Goal: Book appointment/travel/reservation

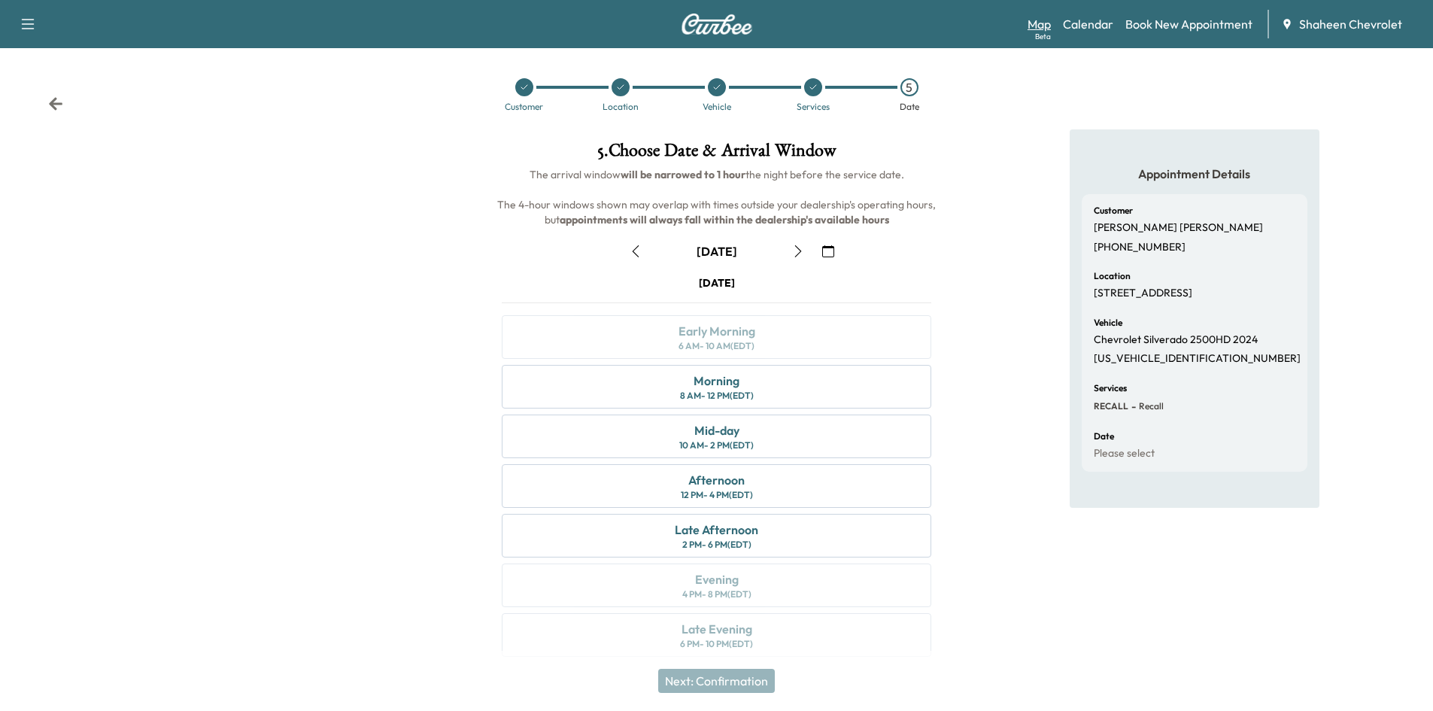
click at [1039, 27] on link "Map Beta" at bounding box center [1038, 24] width 23 height 18
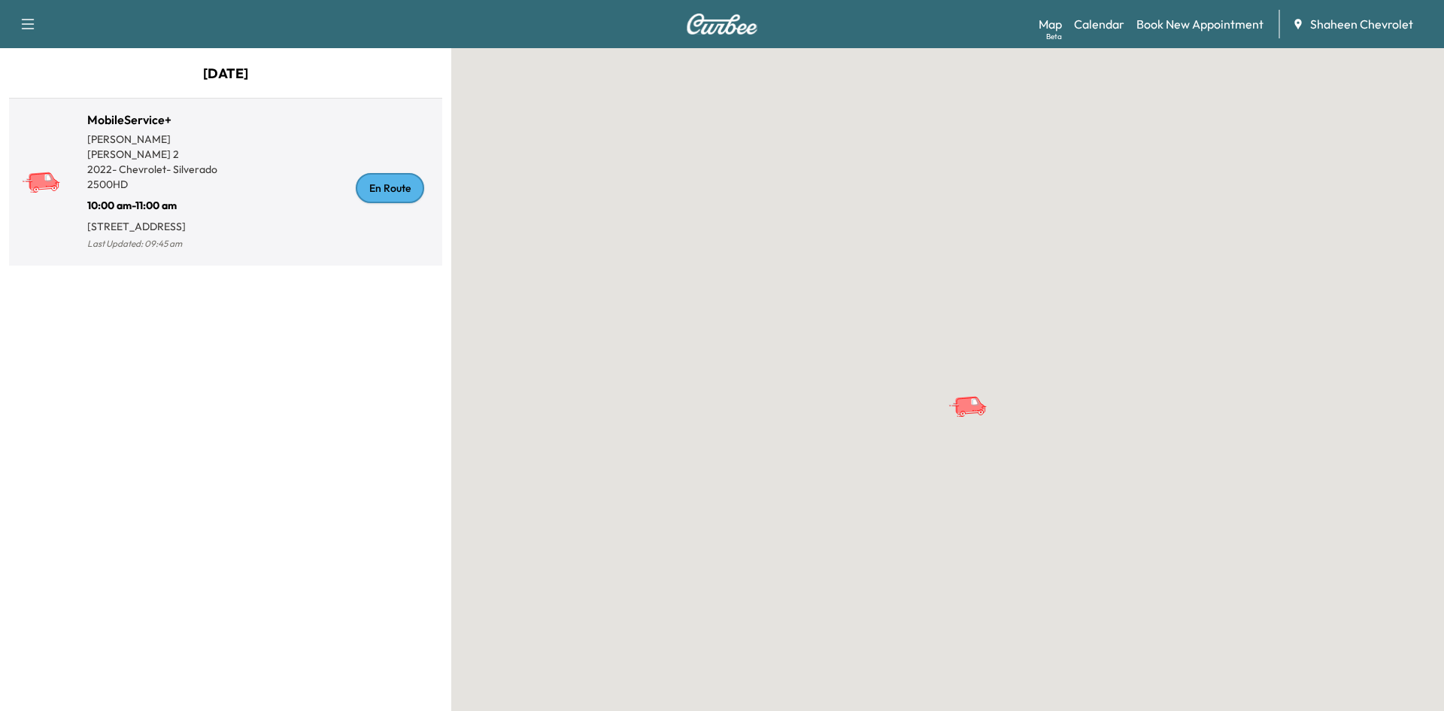
click at [260, 185] on div "En Route" at bounding box center [331, 188] width 211 height 131
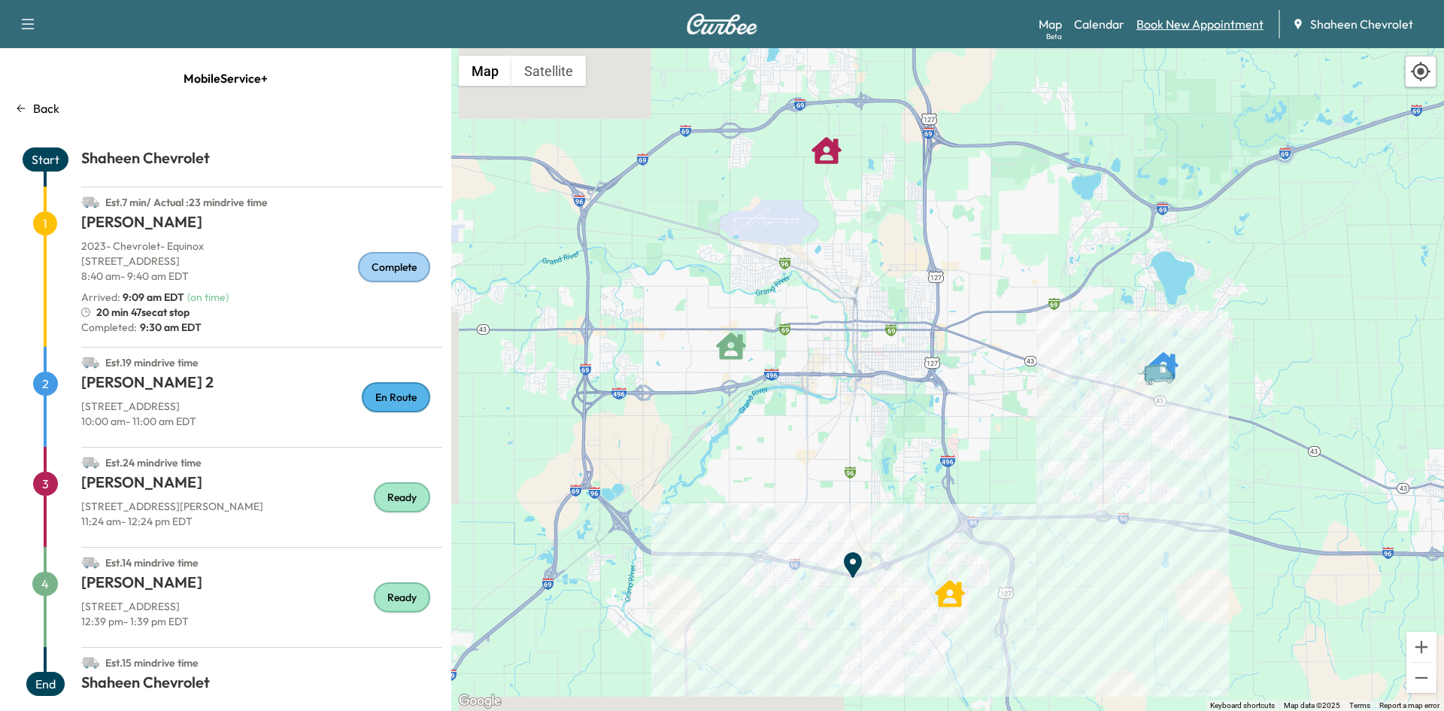
click at [1167, 22] on link "Book New Appointment" at bounding box center [1199, 24] width 127 height 18
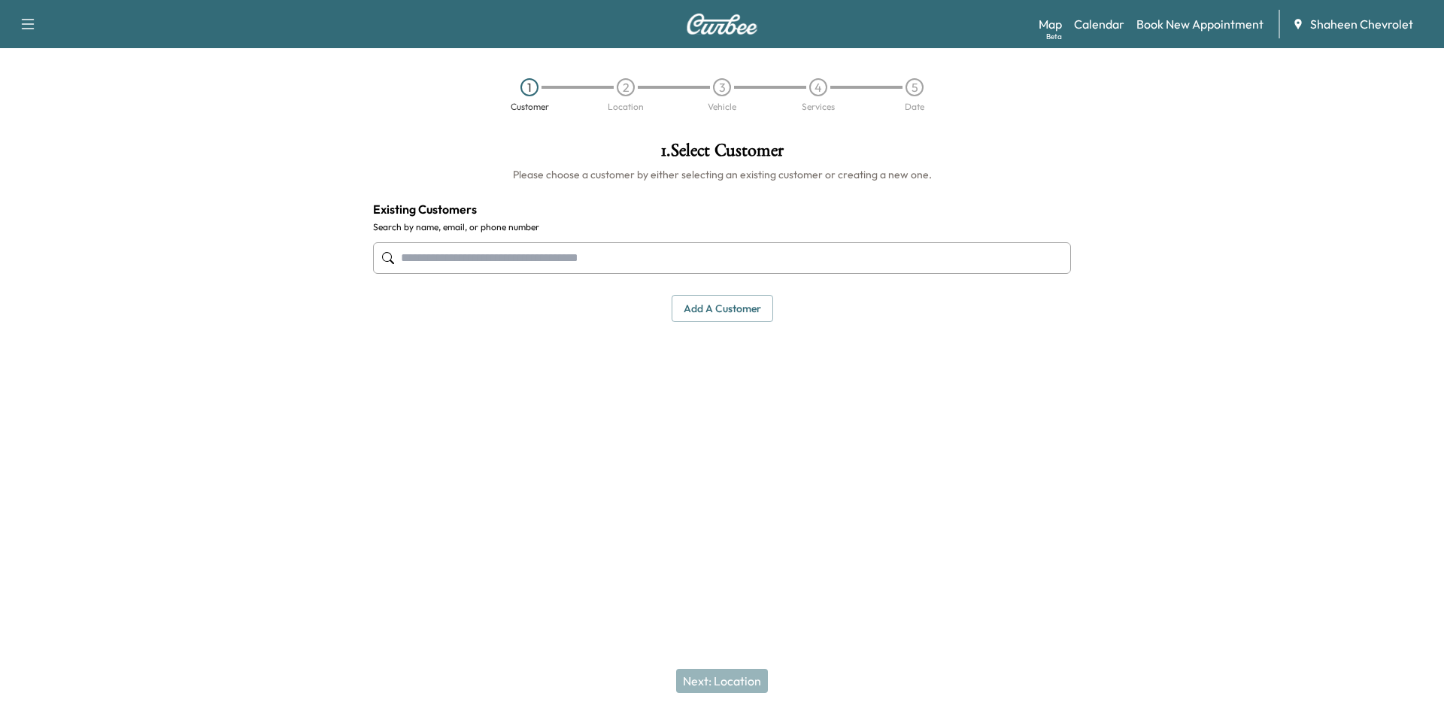
click at [638, 253] on input "text" at bounding box center [722, 258] width 698 height 32
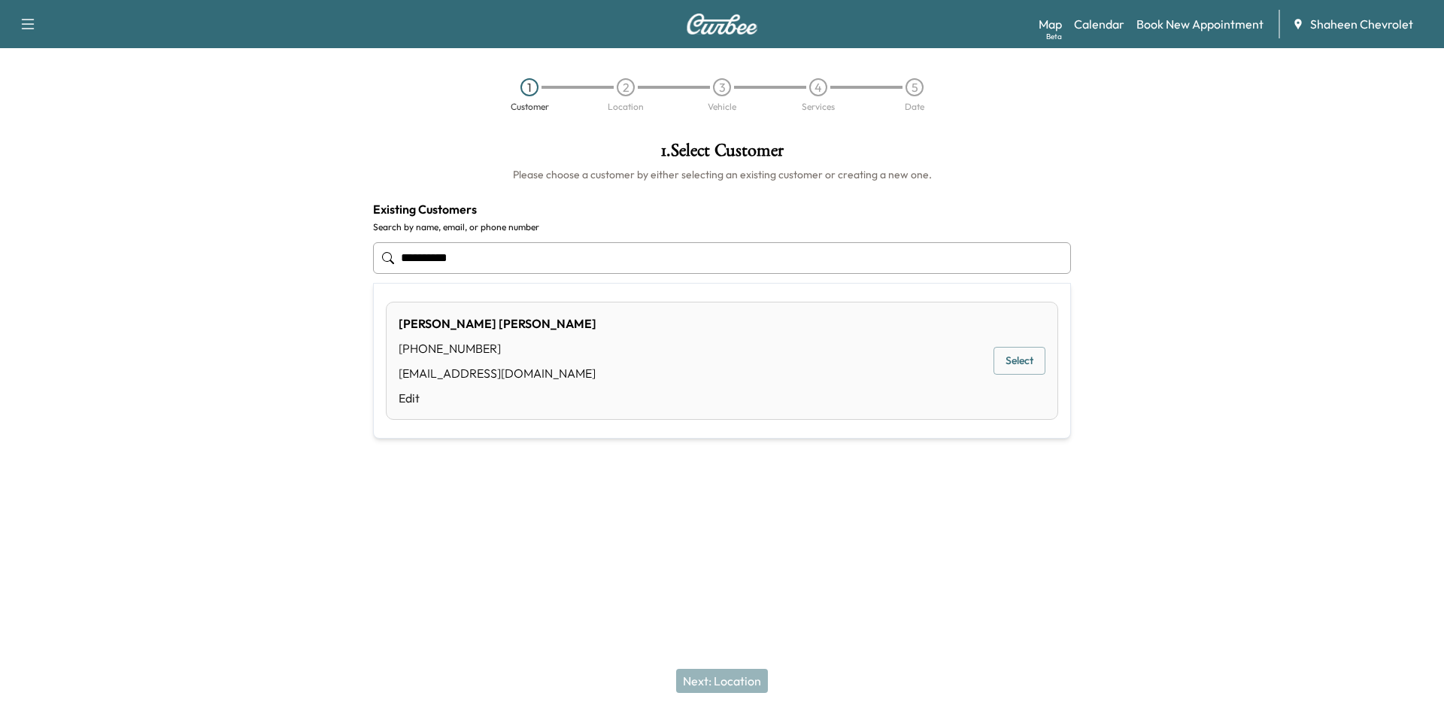
click at [1029, 363] on button "Select" at bounding box center [1020, 361] width 52 height 28
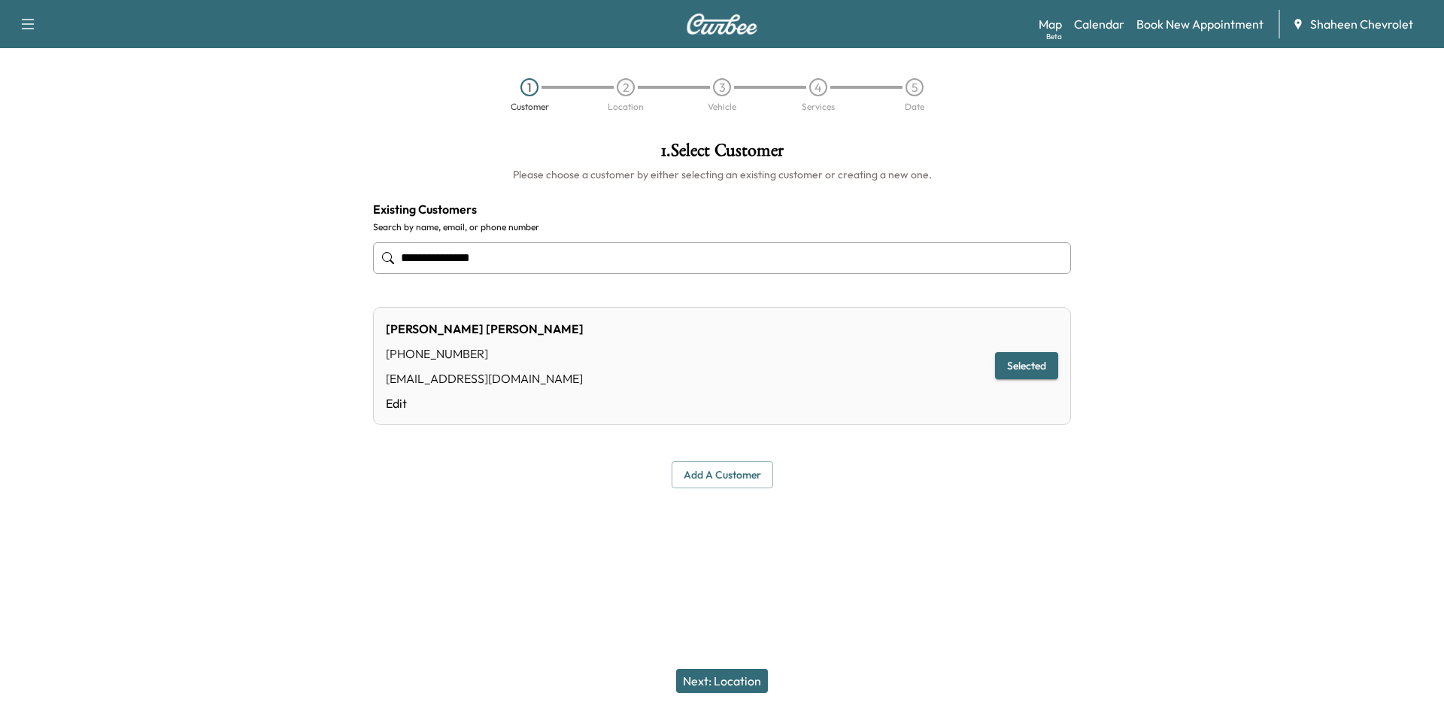
type input "**********"
click at [709, 675] on button "Next: Location" at bounding box center [722, 681] width 92 height 24
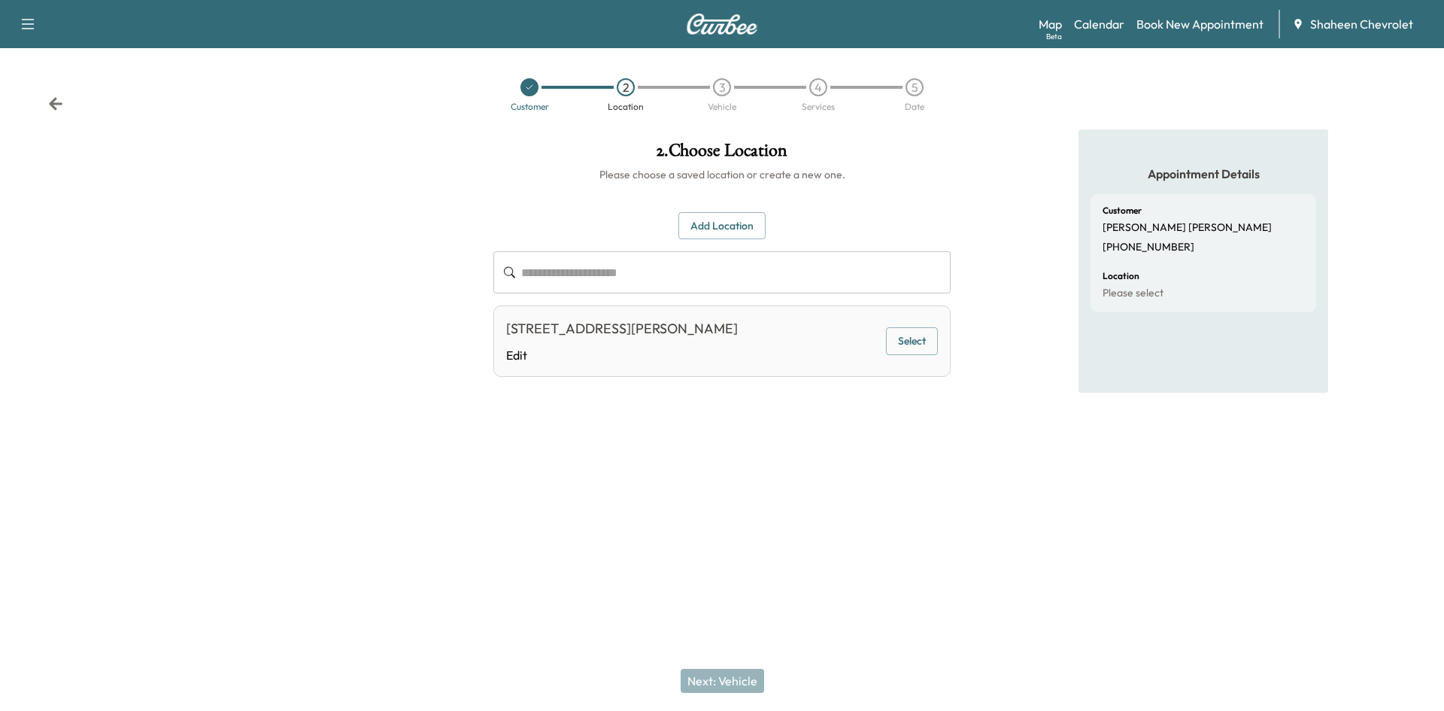
click at [921, 335] on button "Select" at bounding box center [912, 341] width 52 height 28
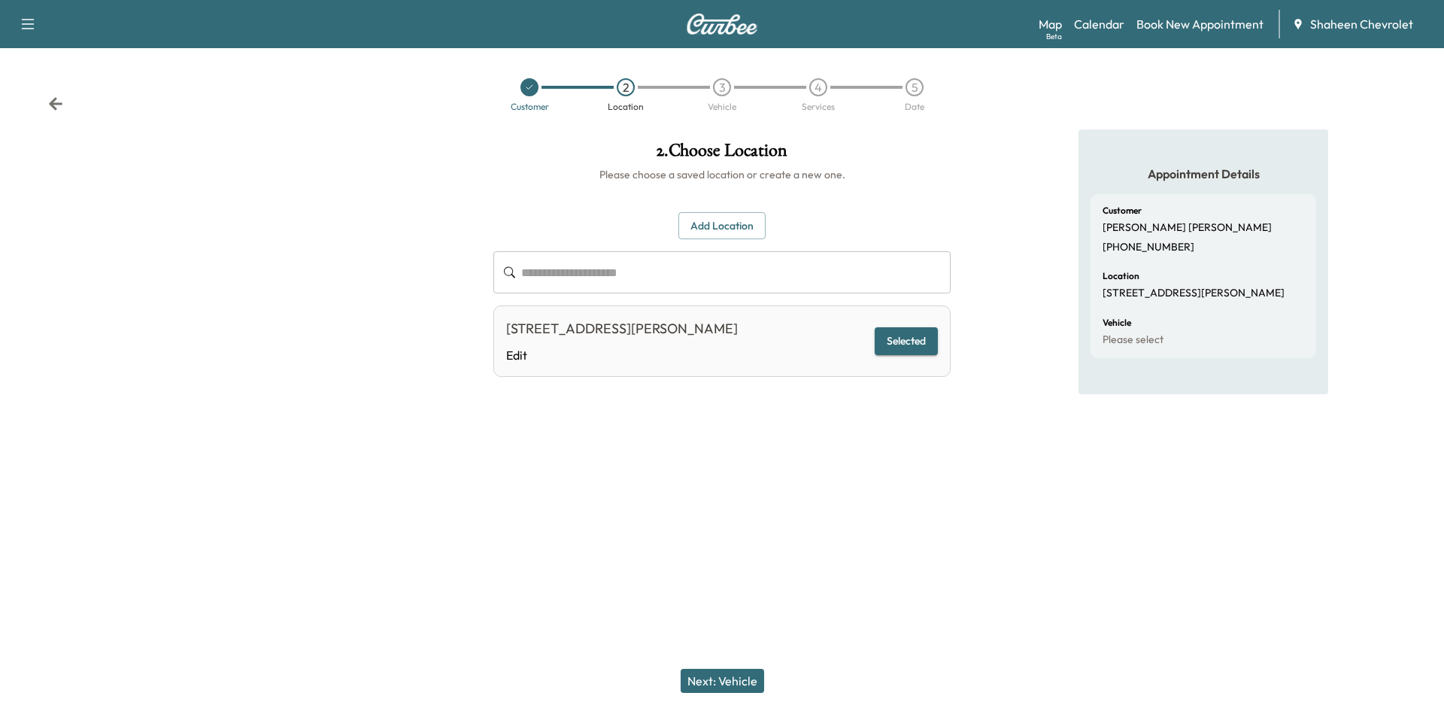
click at [751, 673] on button "Next: Vehicle" at bounding box center [722, 681] width 83 height 24
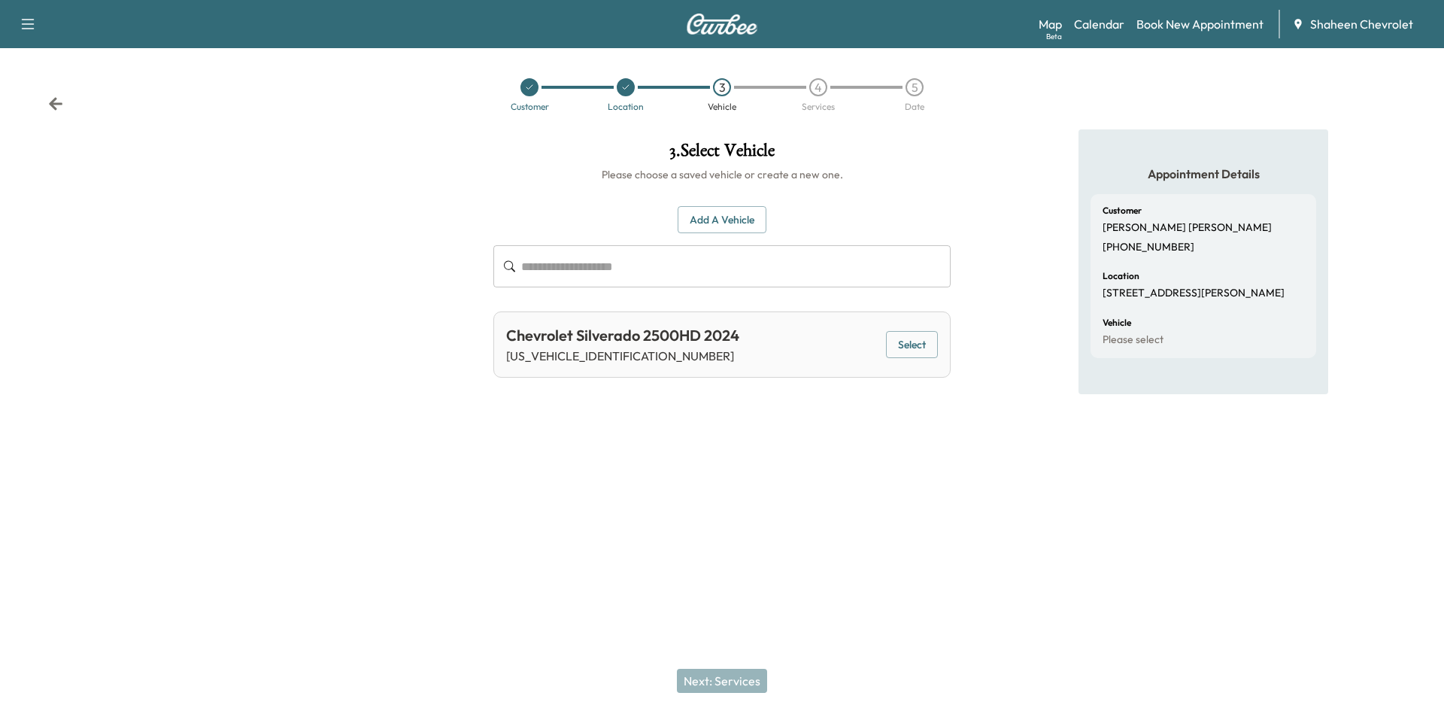
click at [937, 339] on button "Select" at bounding box center [912, 345] width 52 height 28
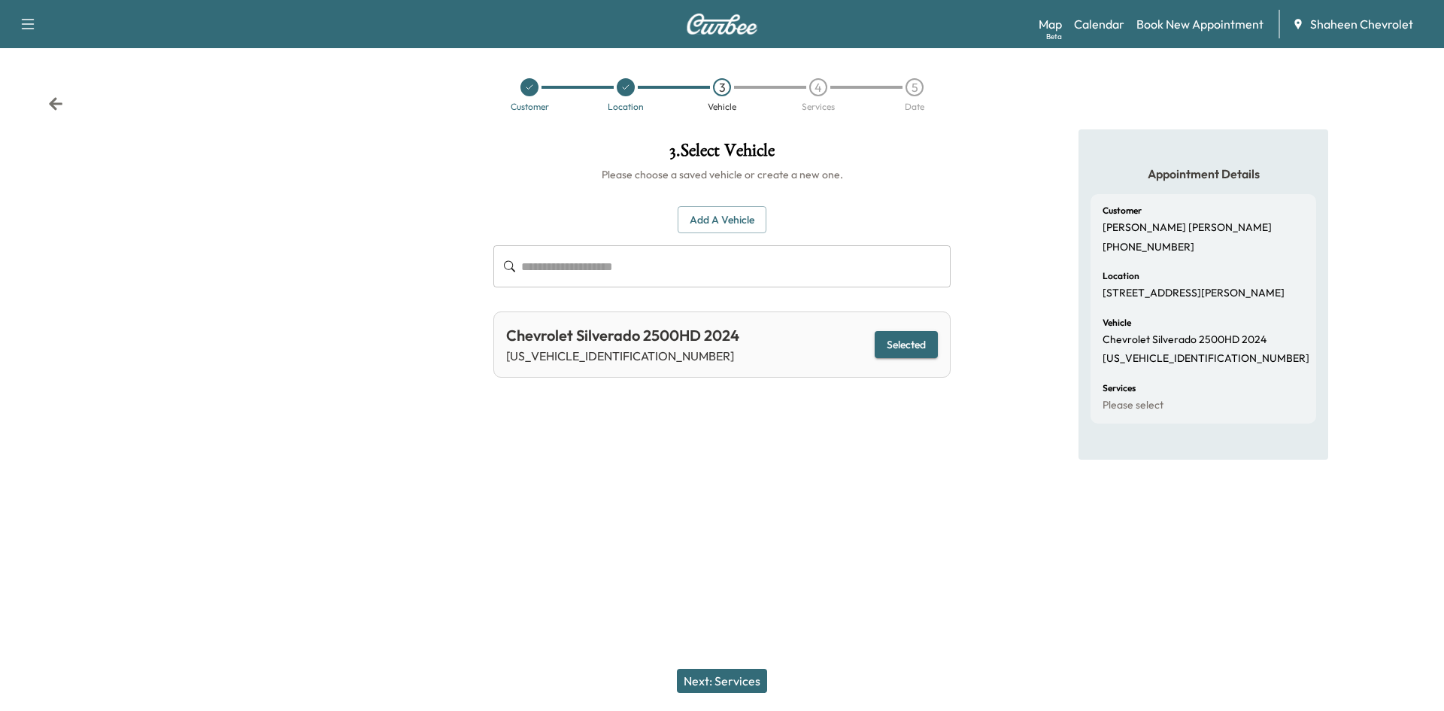
click at [733, 672] on button "Next: Services" at bounding box center [722, 681] width 90 height 24
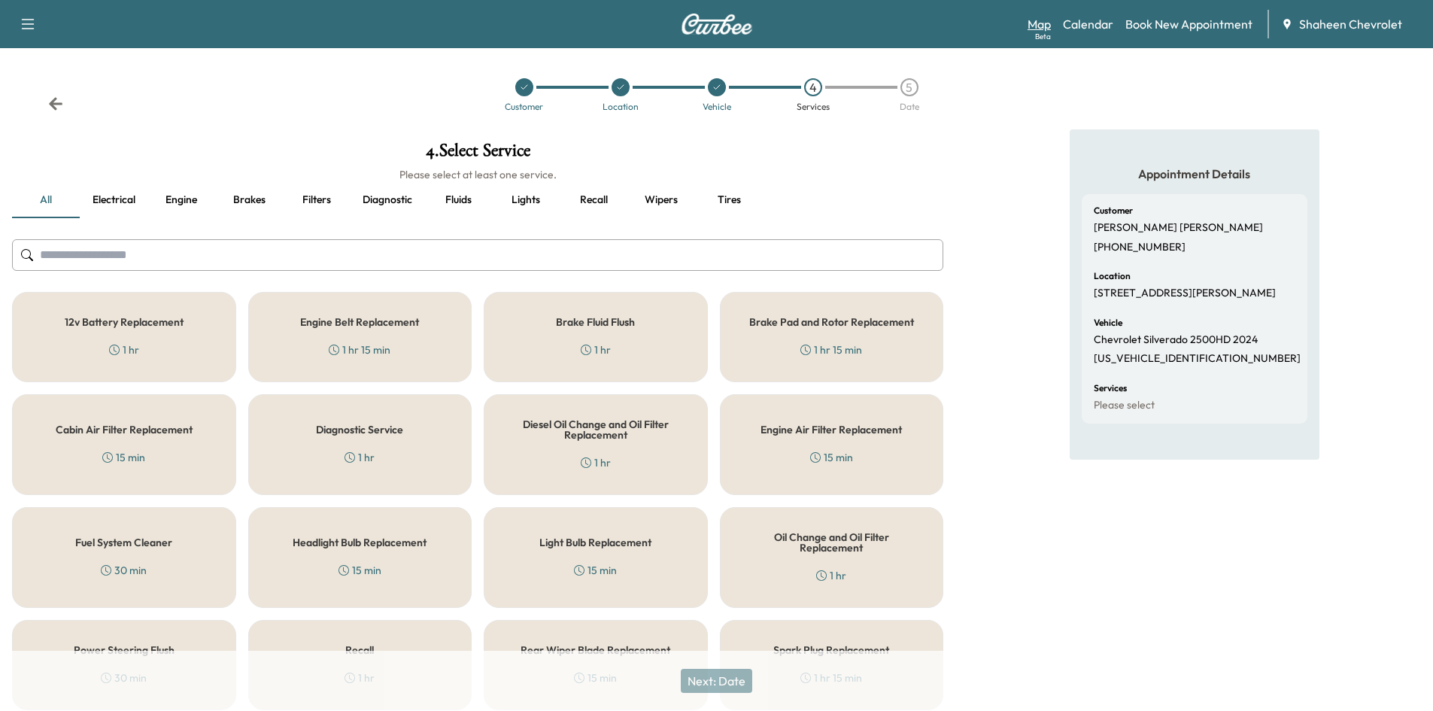
click at [1043, 20] on link "Map Beta" at bounding box center [1038, 24] width 23 height 18
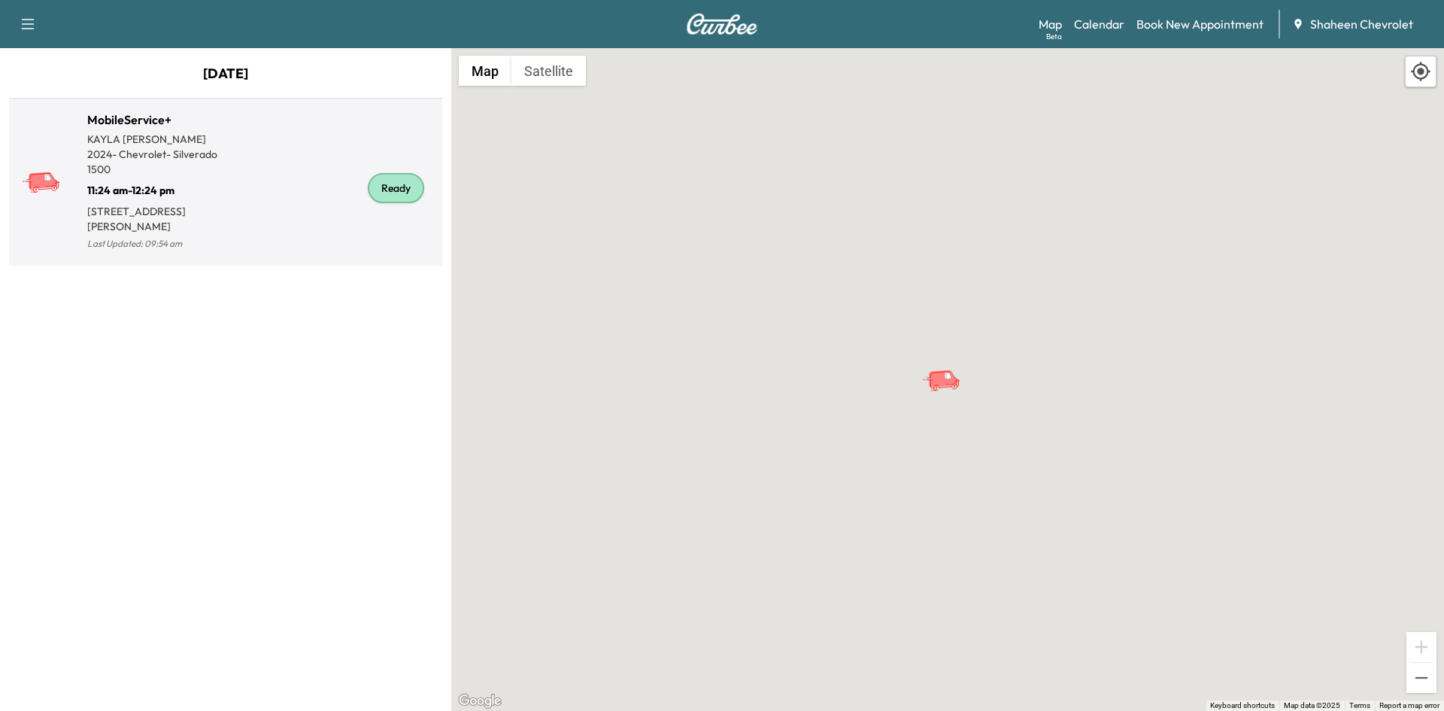
click at [224, 217] on p "[STREET_ADDRESS][PERSON_NAME]" at bounding box center [156, 216] width 138 height 36
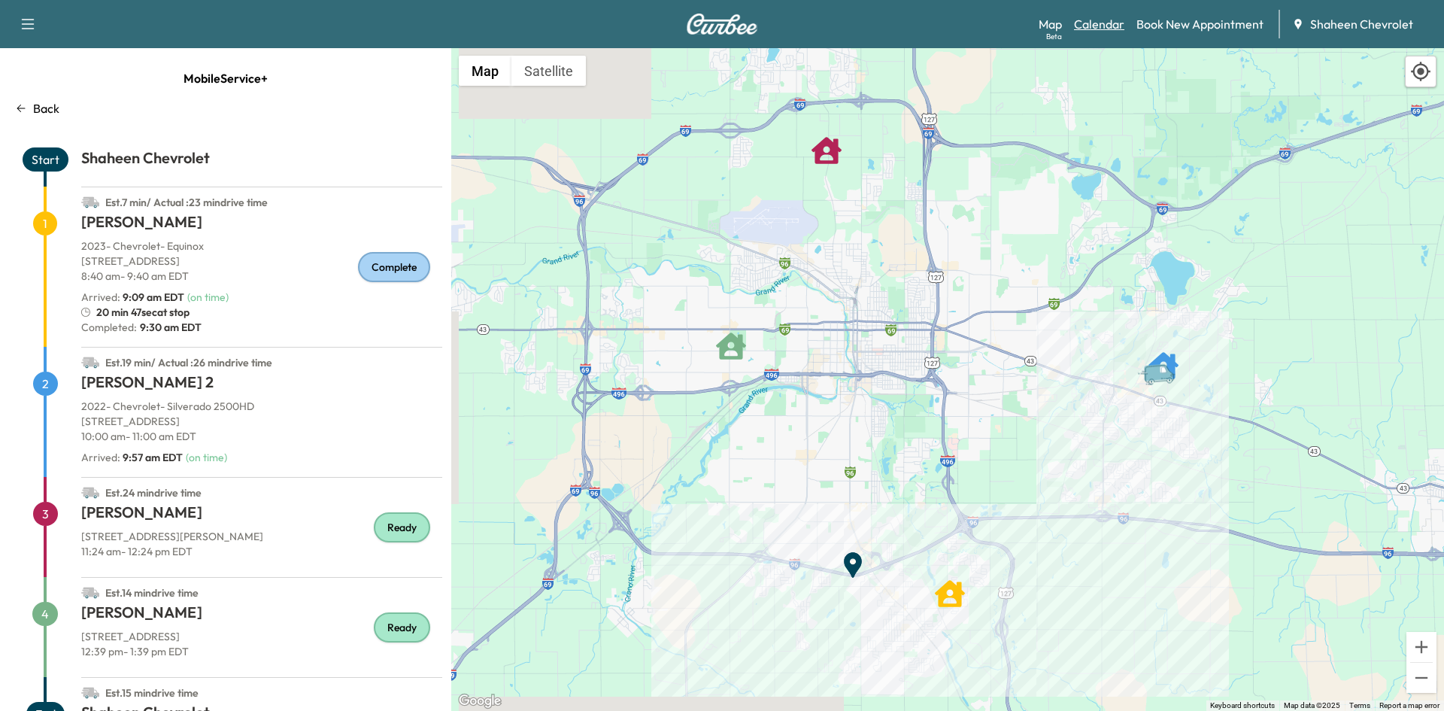
click at [1112, 27] on link "Calendar" at bounding box center [1099, 24] width 50 height 18
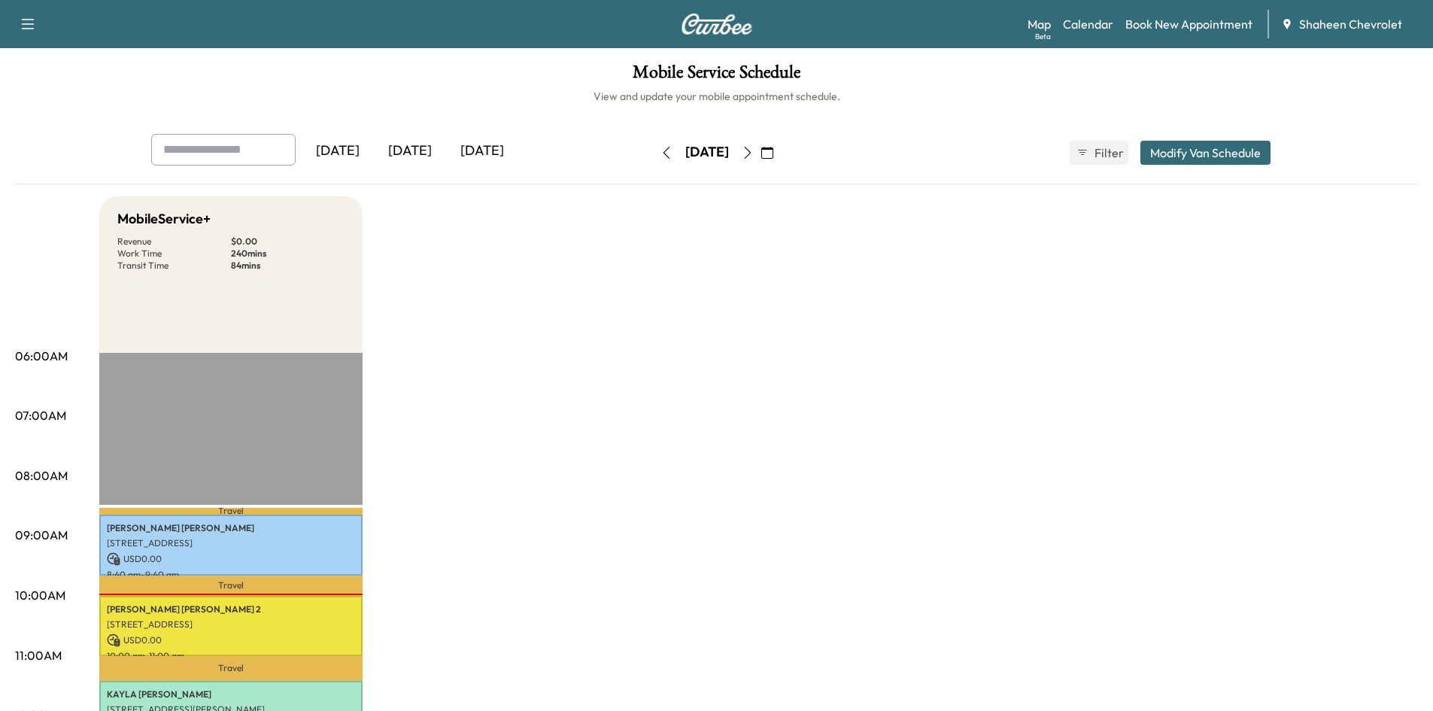
click at [773, 149] on icon "button" at bounding box center [767, 153] width 12 height 12
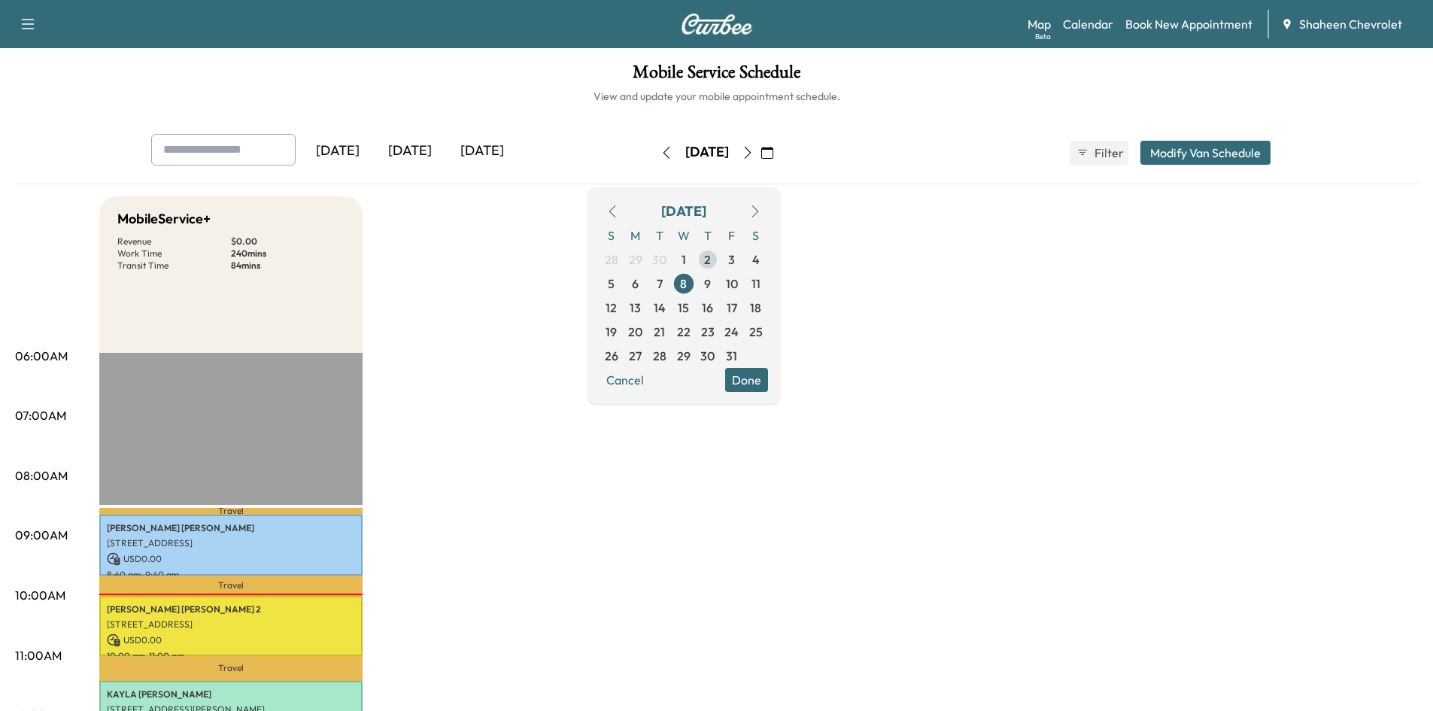
click at [711, 260] on span "2" at bounding box center [707, 259] width 7 height 18
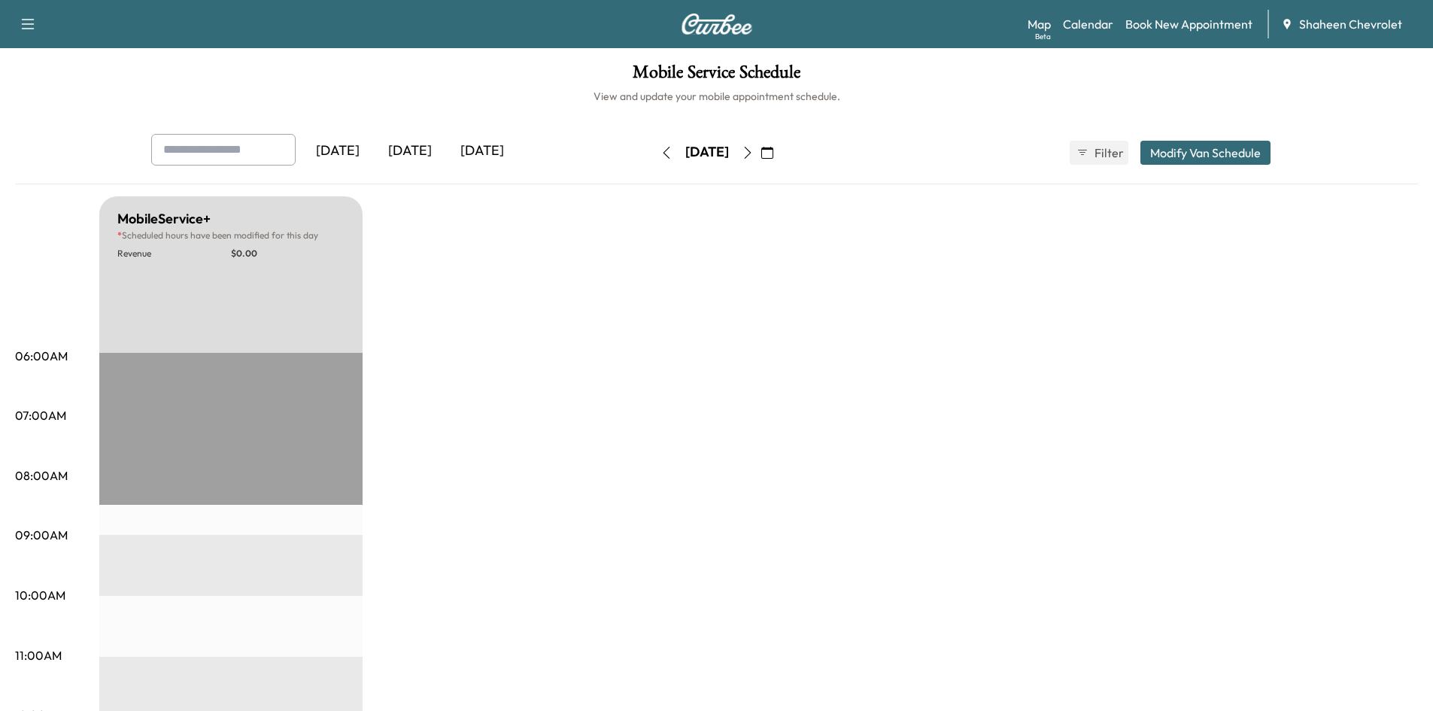
click at [660, 147] on icon "button" at bounding box center [666, 153] width 12 height 12
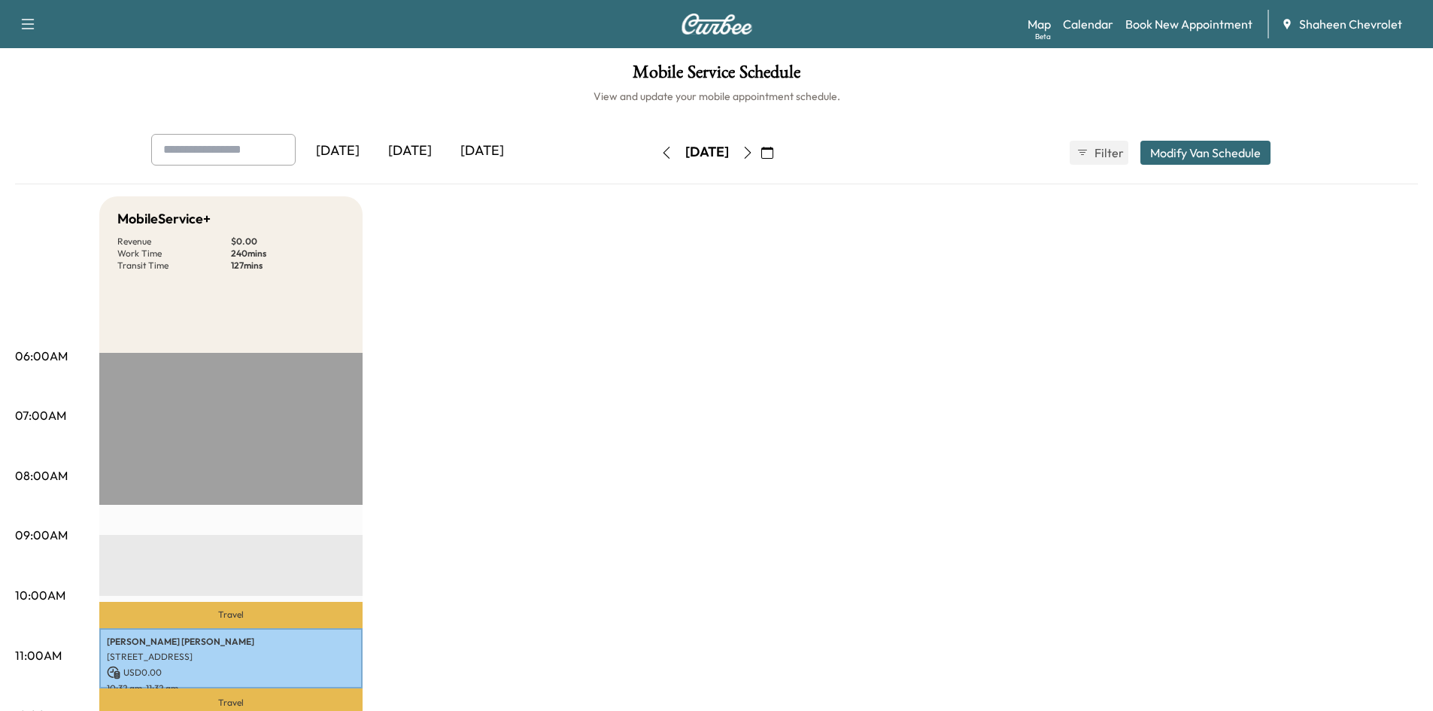
click at [751, 150] on icon "button" at bounding box center [747, 153] width 7 height 12
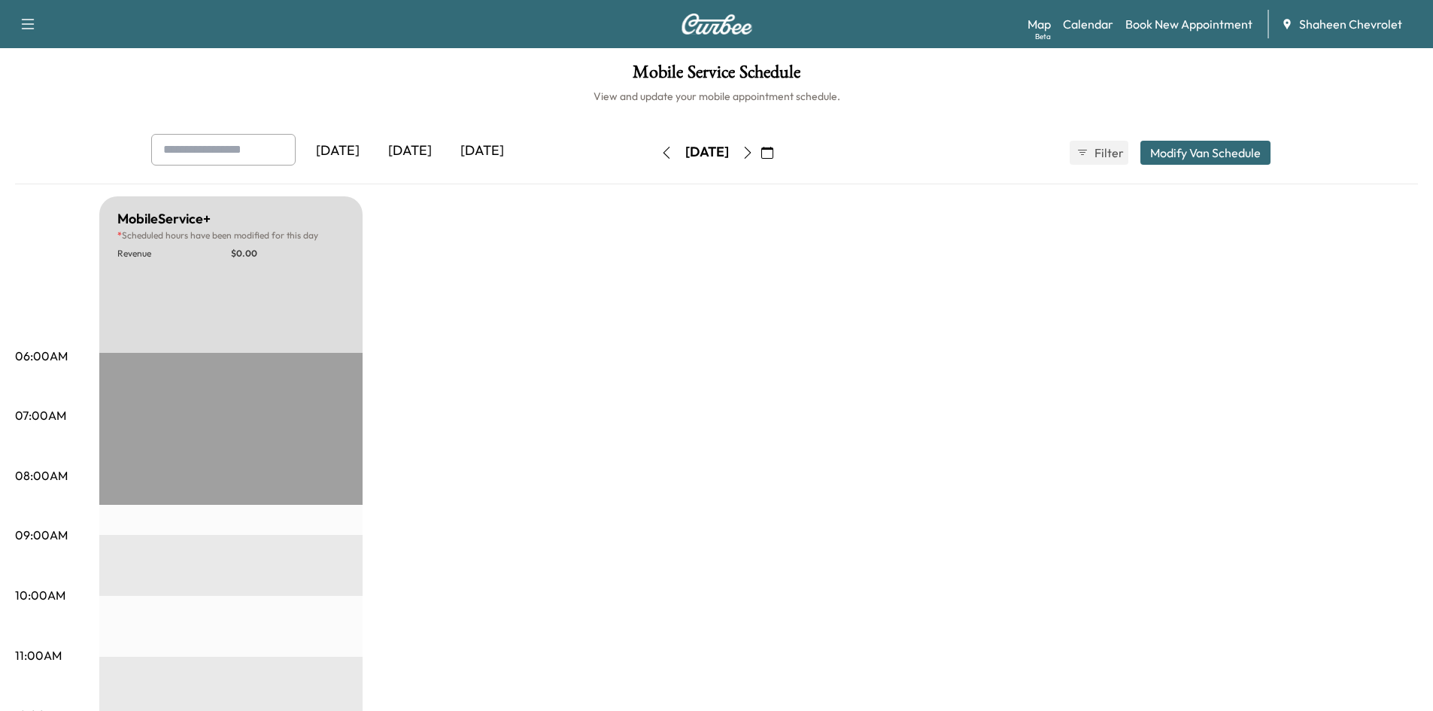
click at [754, 153] on icon "button" at bounding box center [748, 153] width 12 height 12
click at [754, 151] on icon "button" at bounding box center [748, 153] width 12 height 12
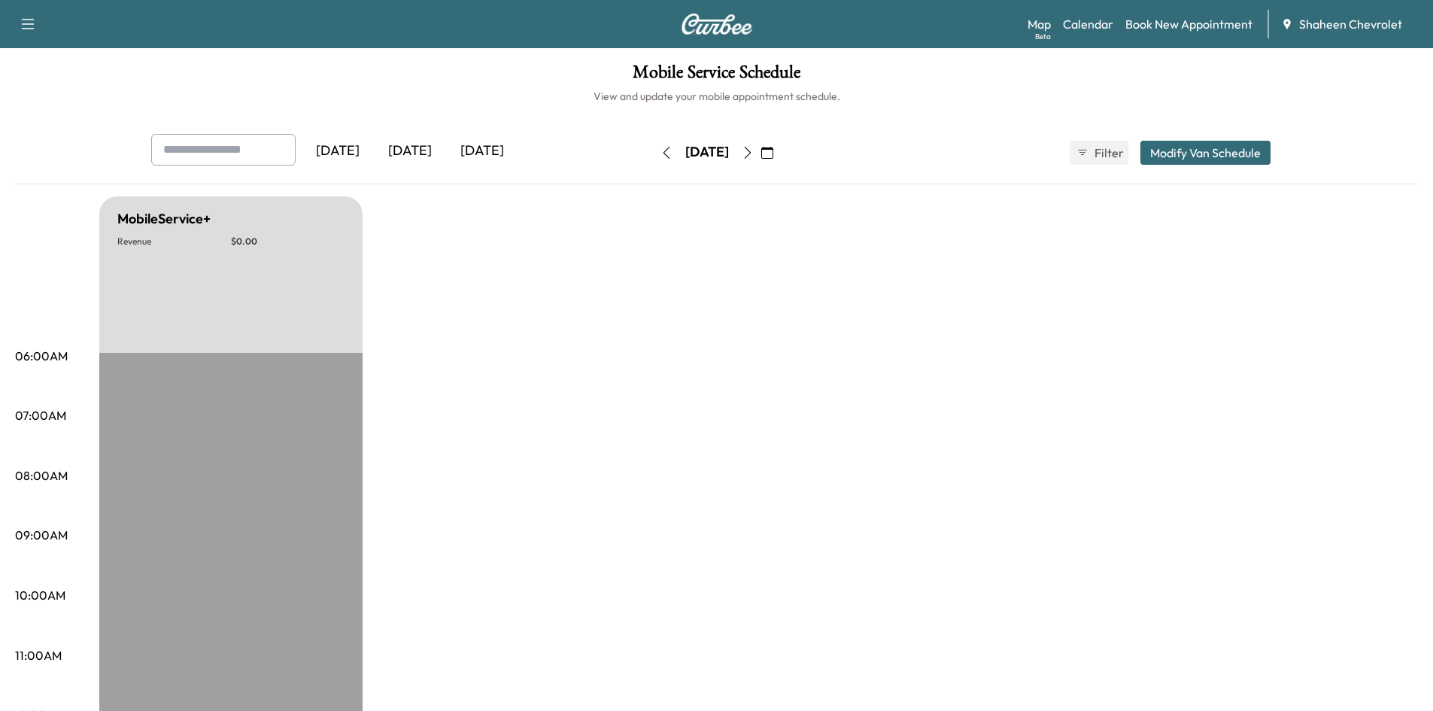
click at [754, 153] on icon "button" at bounding box center [748, 153] width 12 height 12
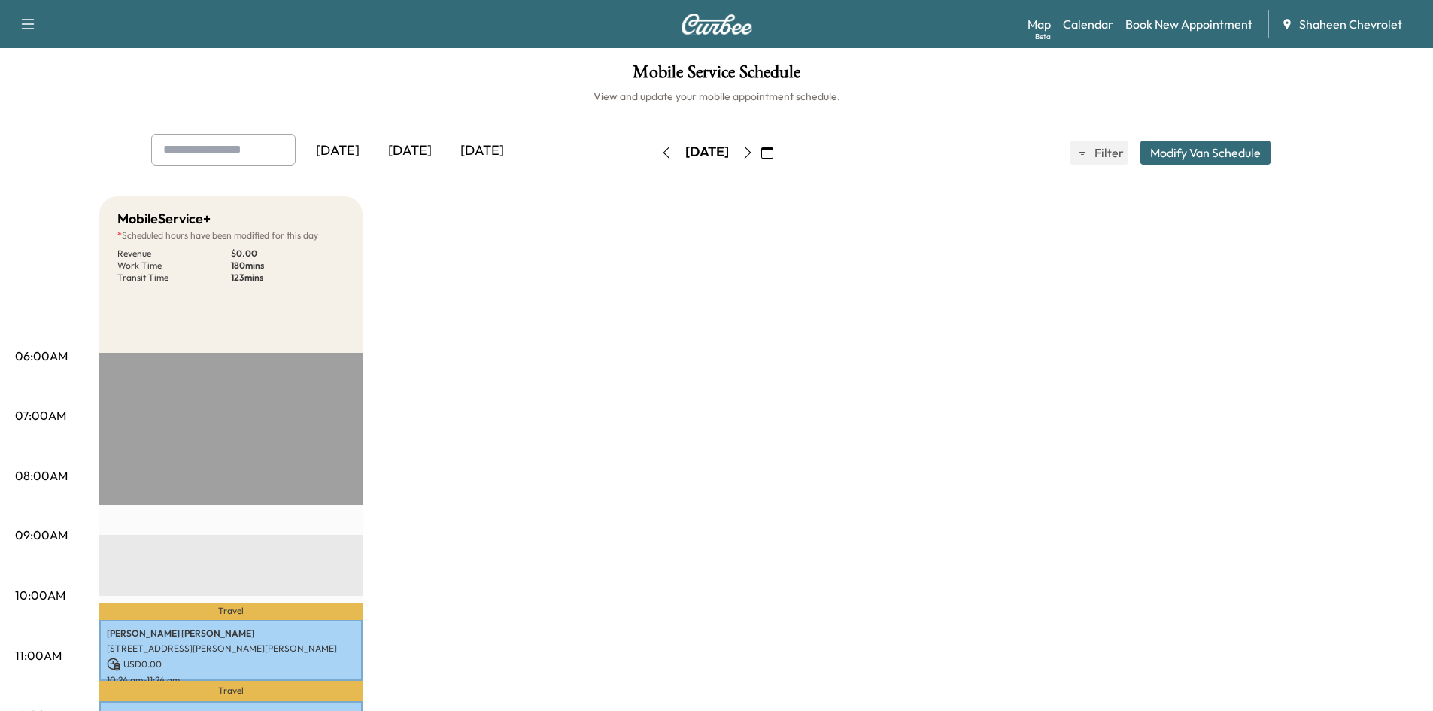
click at [754, 153] on icon "button" at bounding box center [748, 153] width 12 height 12
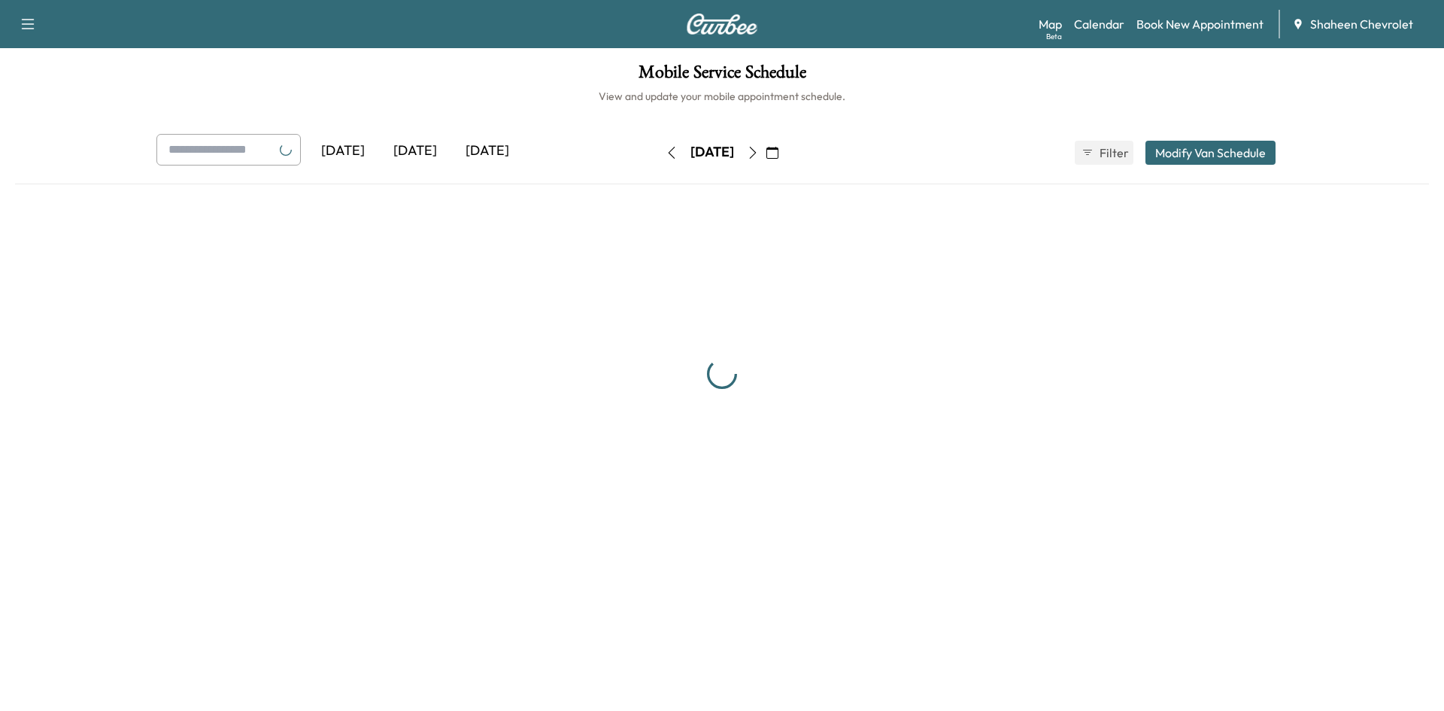
click at [759, 153] on icon "button" at bounding box center [753, 153] width 12 height 12
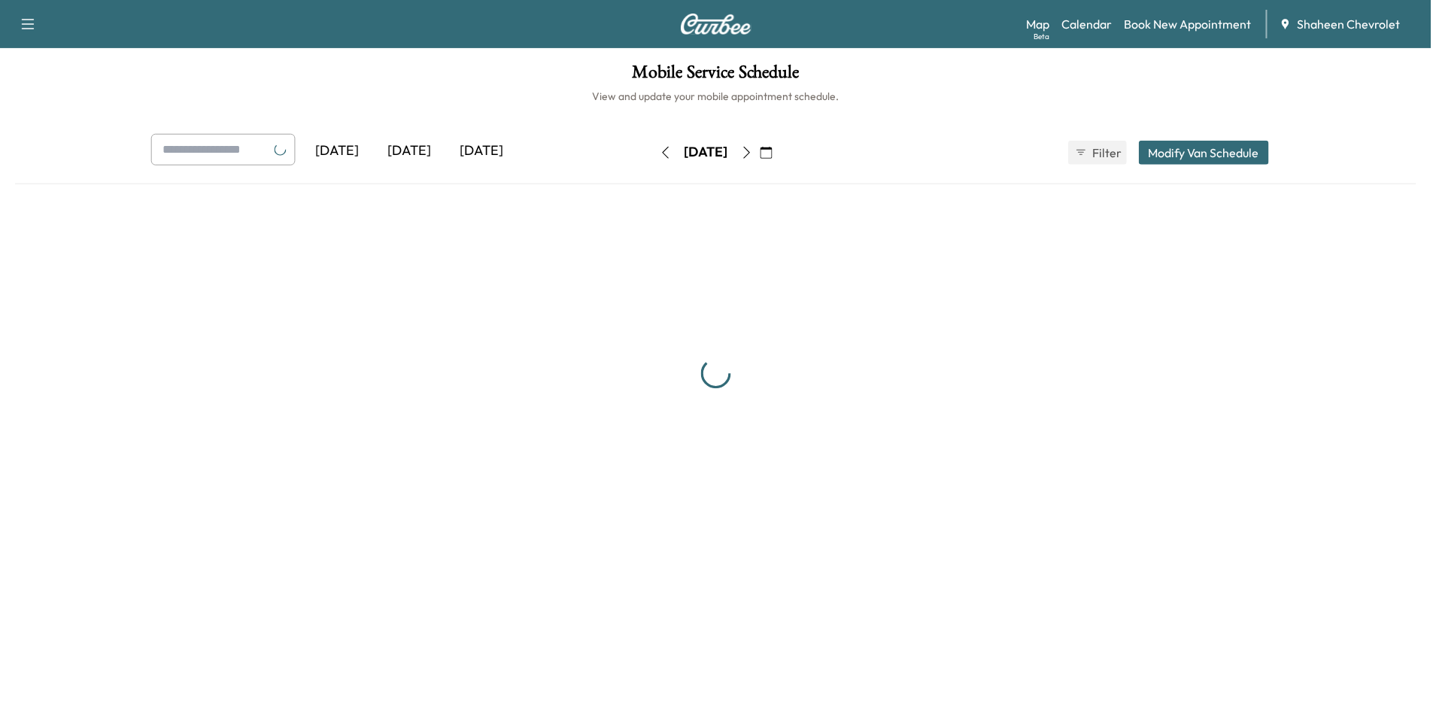
click at [760, 155] on button "button" at bounding box center [748, 153] width 26 height 24
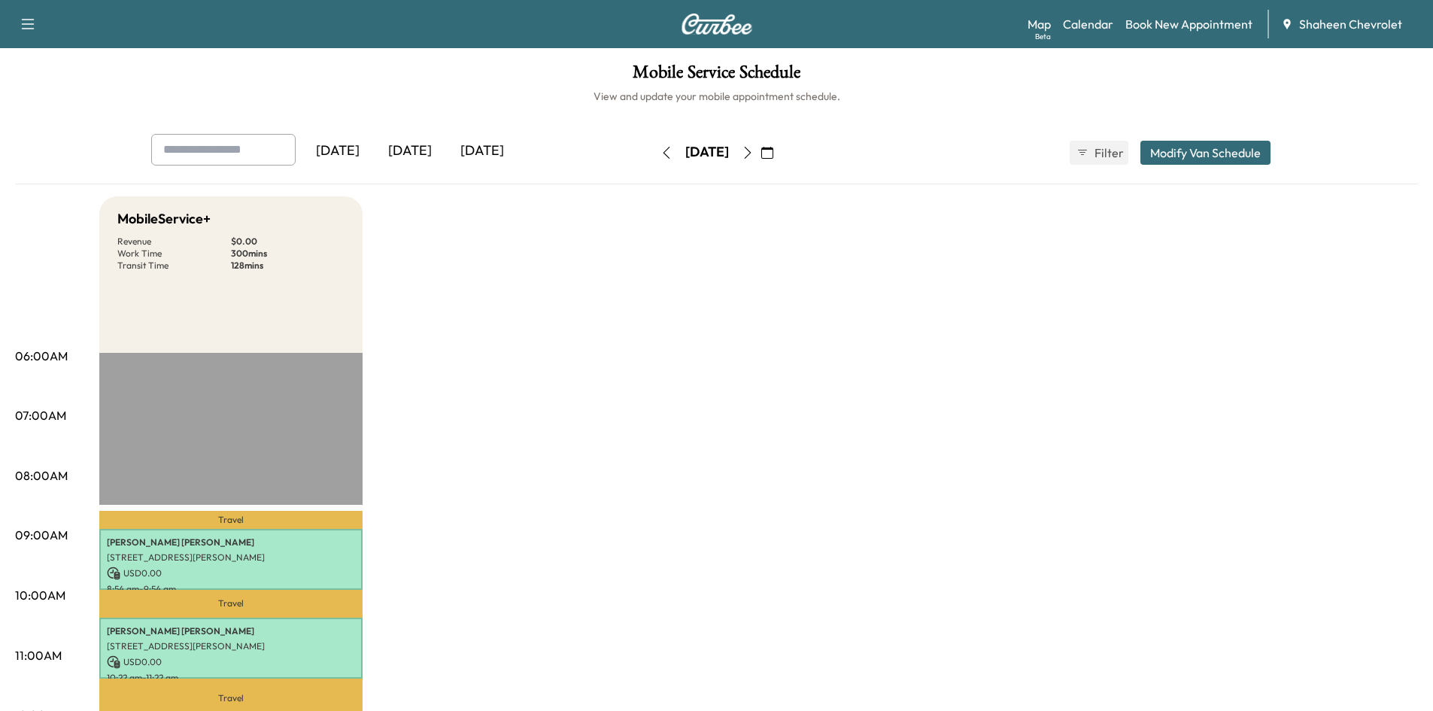
click at [754, 155] on icon "button" at bounding box center [748, 153] width 12 height 12
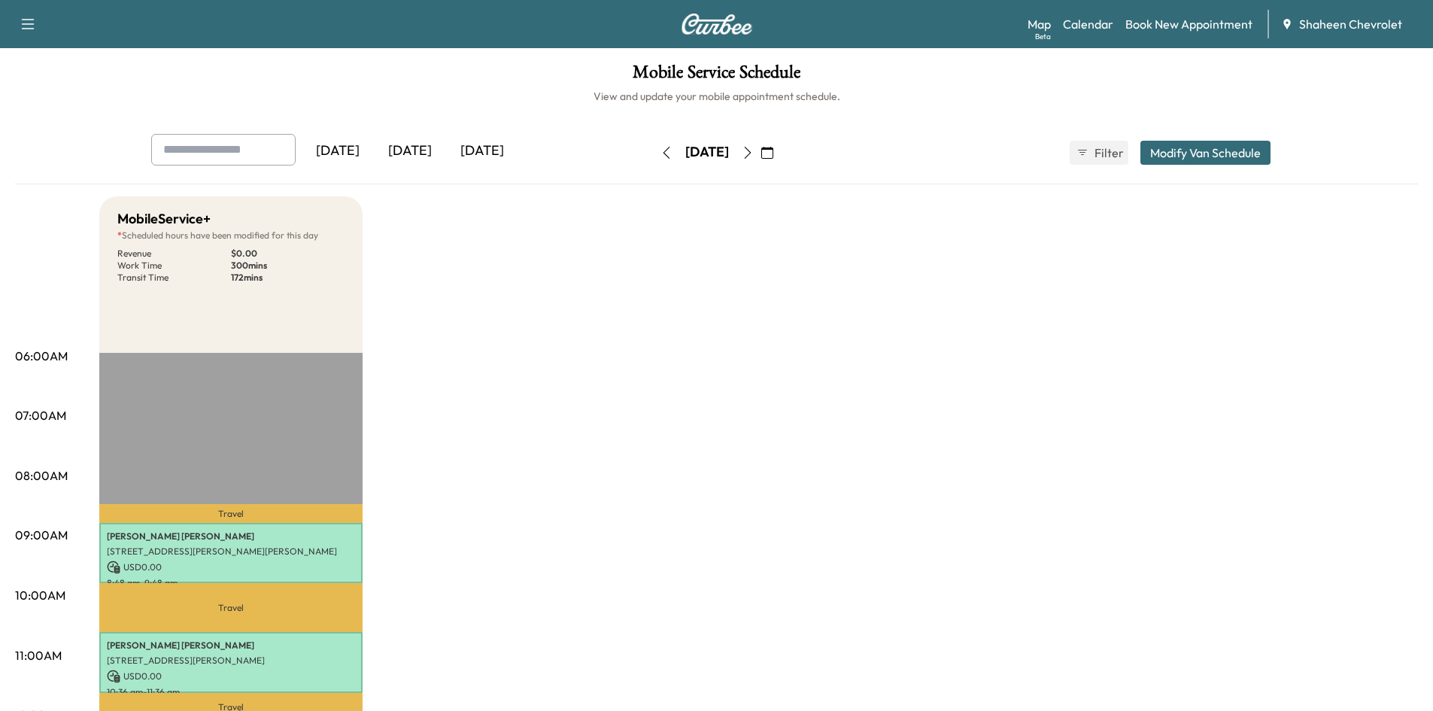
click at [660, 155] on icon "button" at bounding box center [666, 153] width 12 height 12
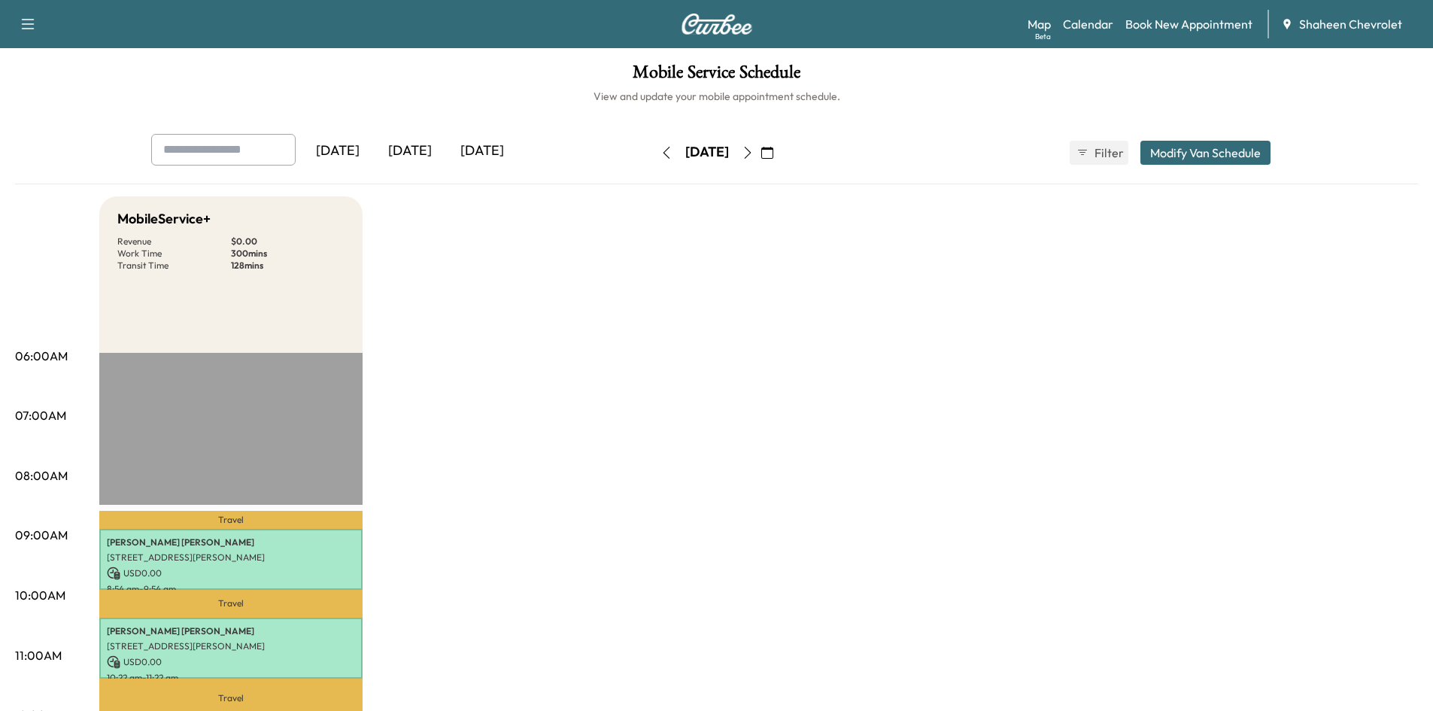
click at [780, 158] on button "button" at bounding box center [767, 153] width 26 height 24
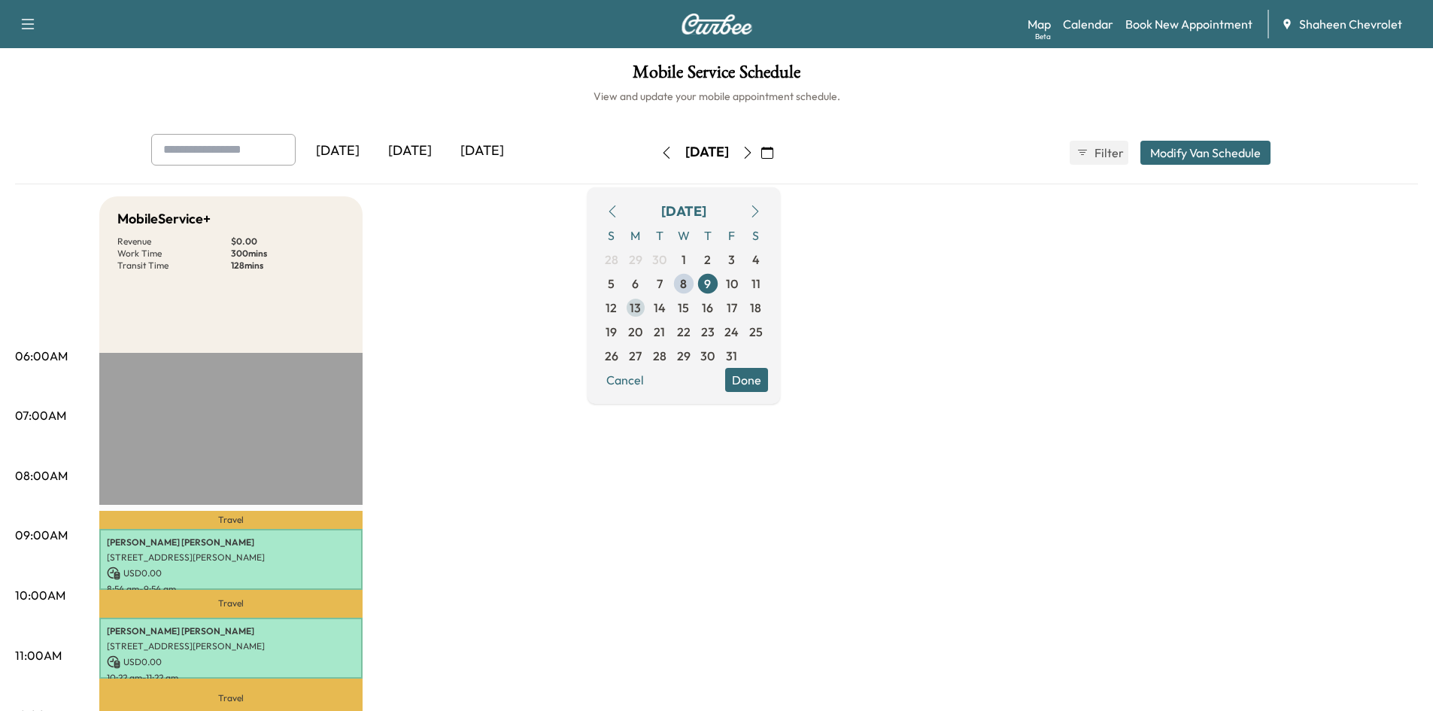
click at [648, 311] on span "13" at bounding box center [636, 308] width 24 height 24
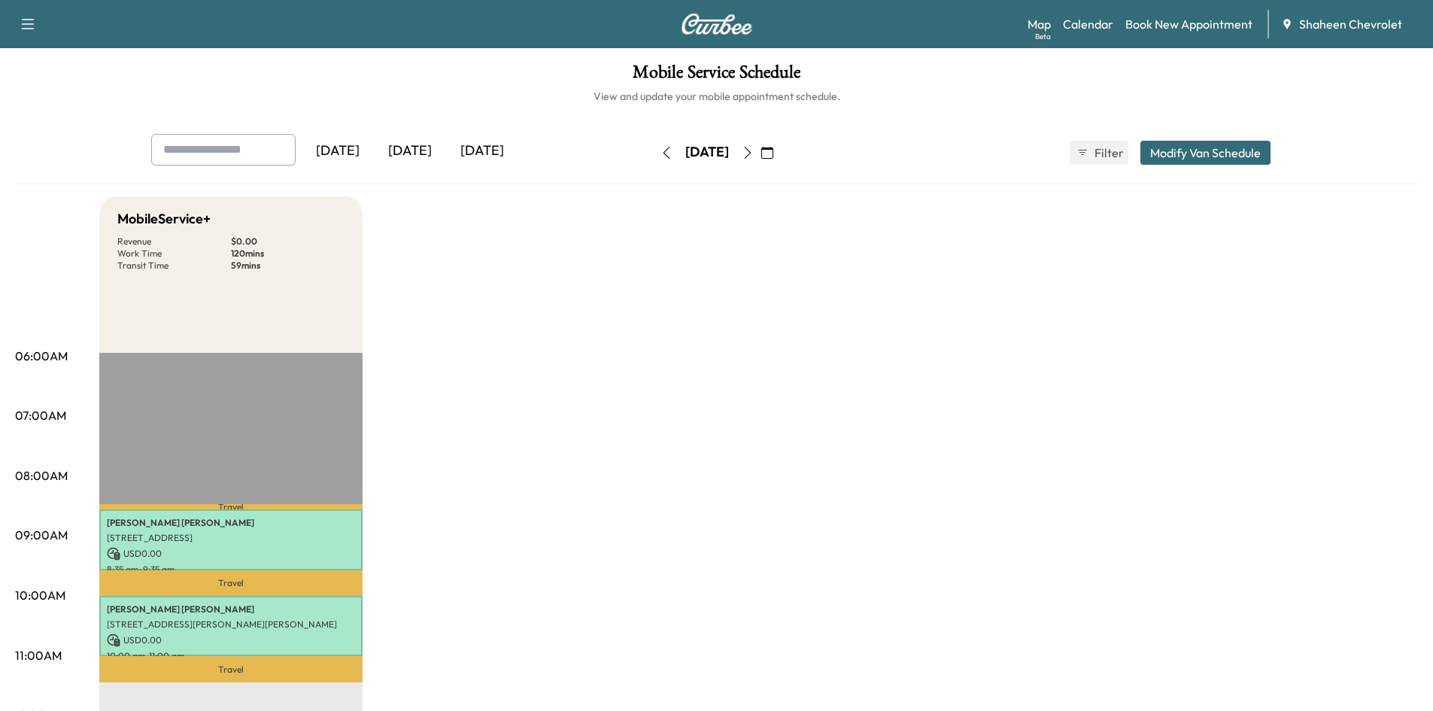
click at [773, 151] on icon "button" at bounding box center [767, 153] width 12 height 12
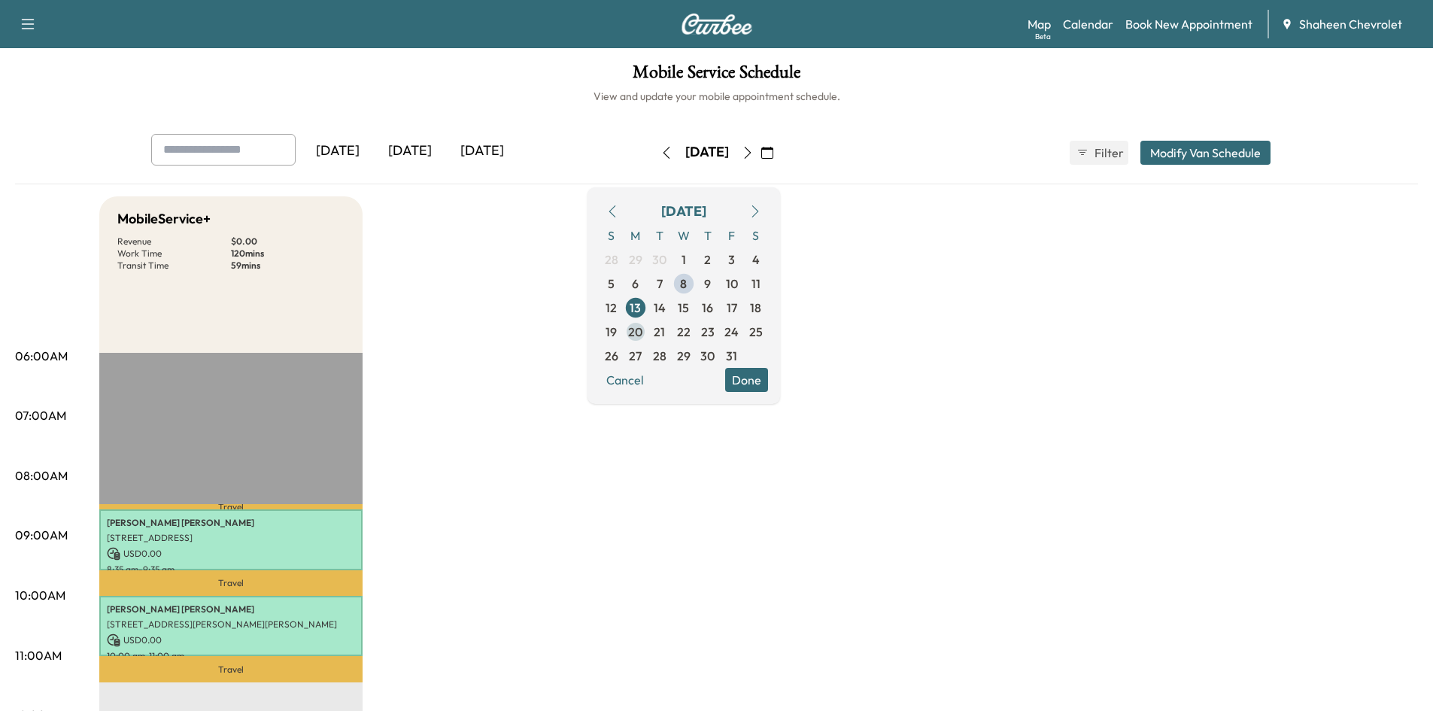
click at [642, 332] on span "20" at bounding box center [635, 332] width 14 height 18
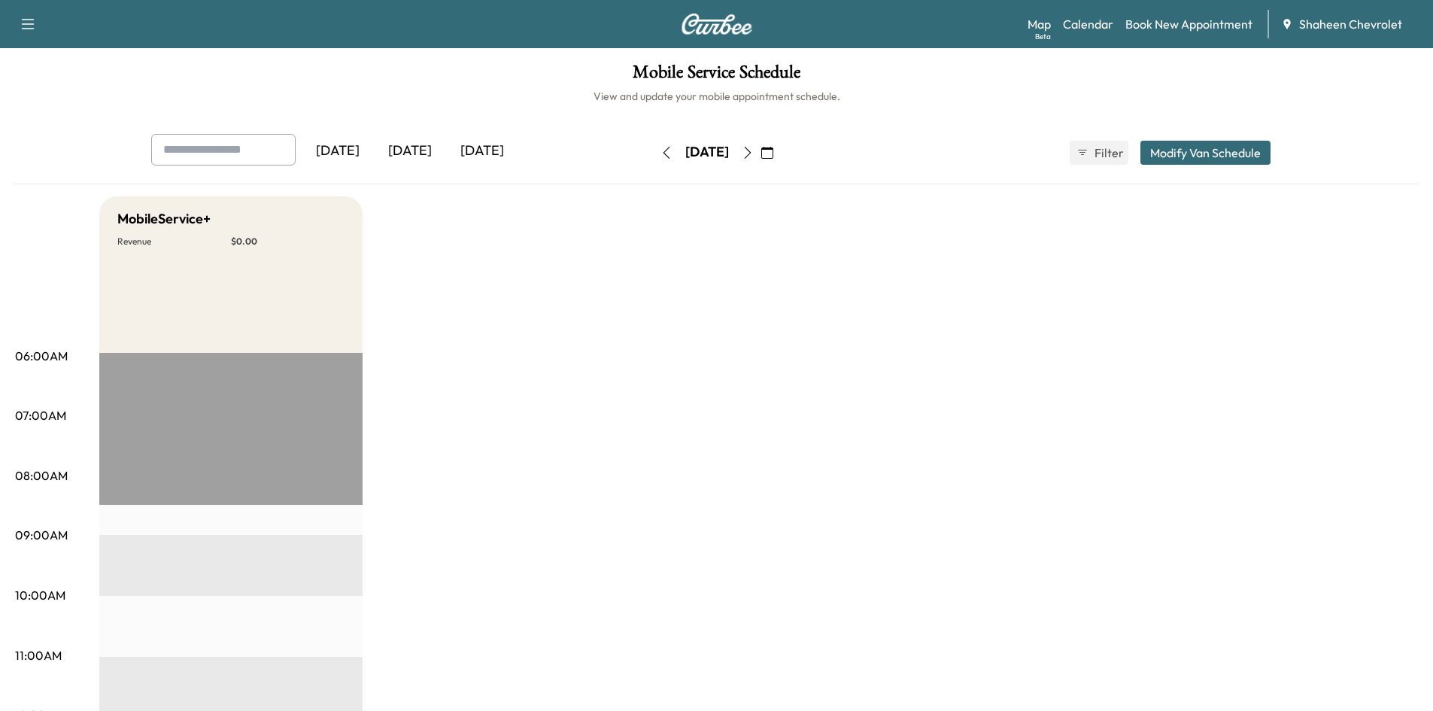
click at [654, 152] on button "button" at bounding box center [667, 153] width 26 height 24
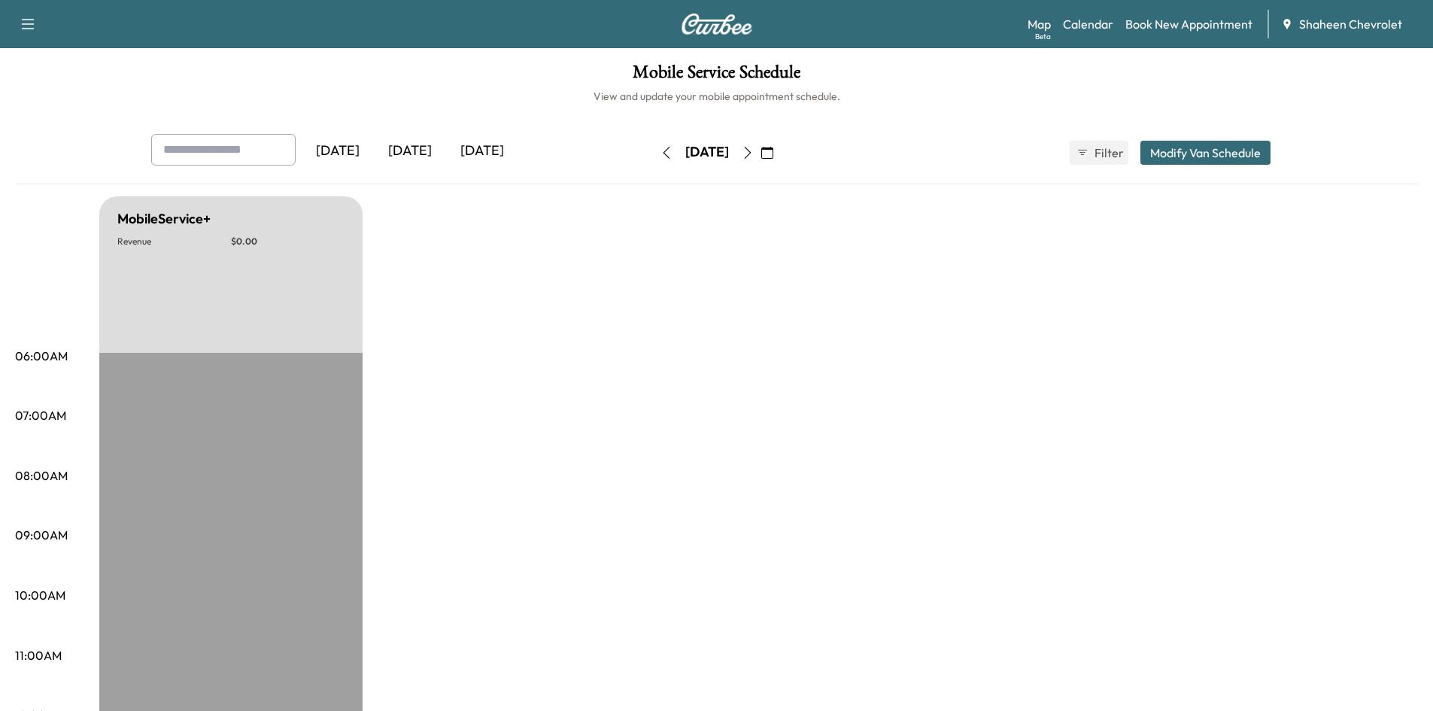
click at [660, 152] on icon "button" at bounding box center [666, 153] width 12 height 12
click at [773, 156] on icon "button" at bounding box center [767, 153] width 12 height 12
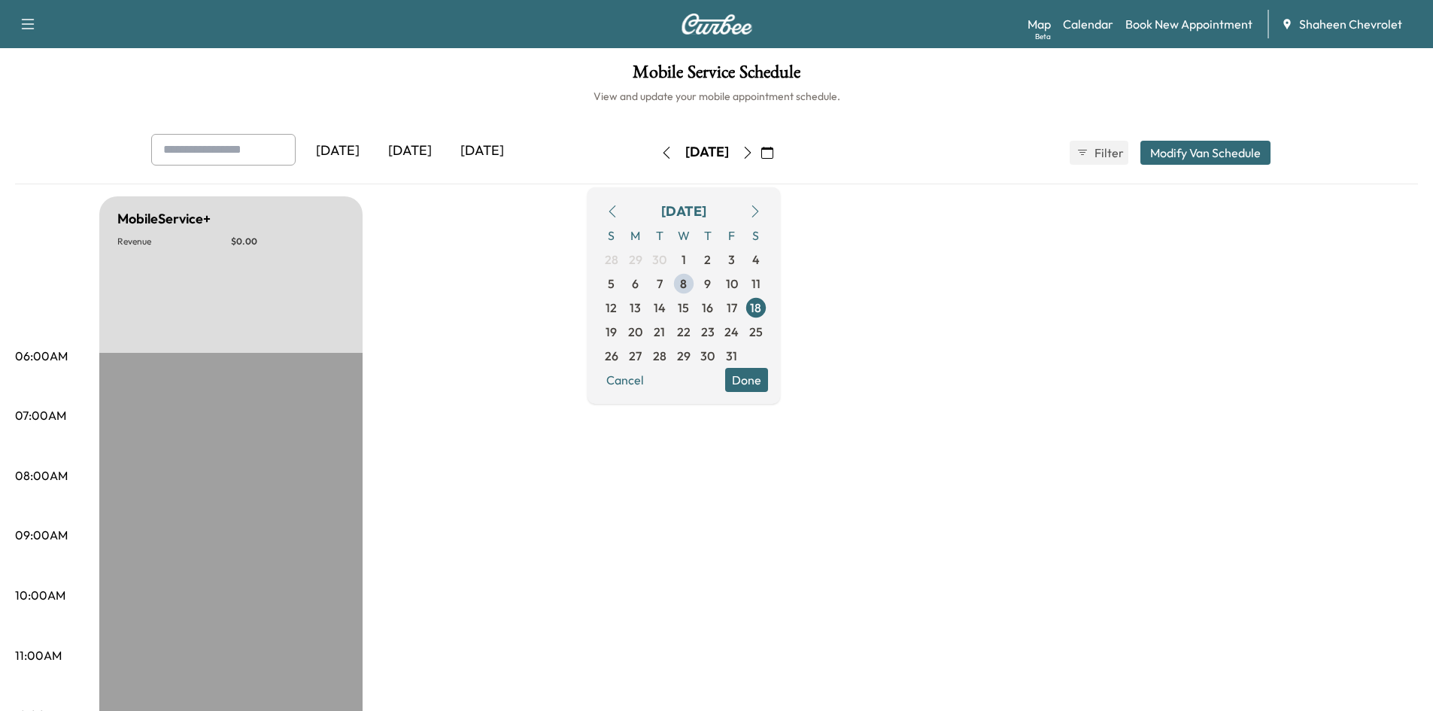
click at [1085, 16] on link "Calendar" at bounding box center [1088, 24] width 50 height 18
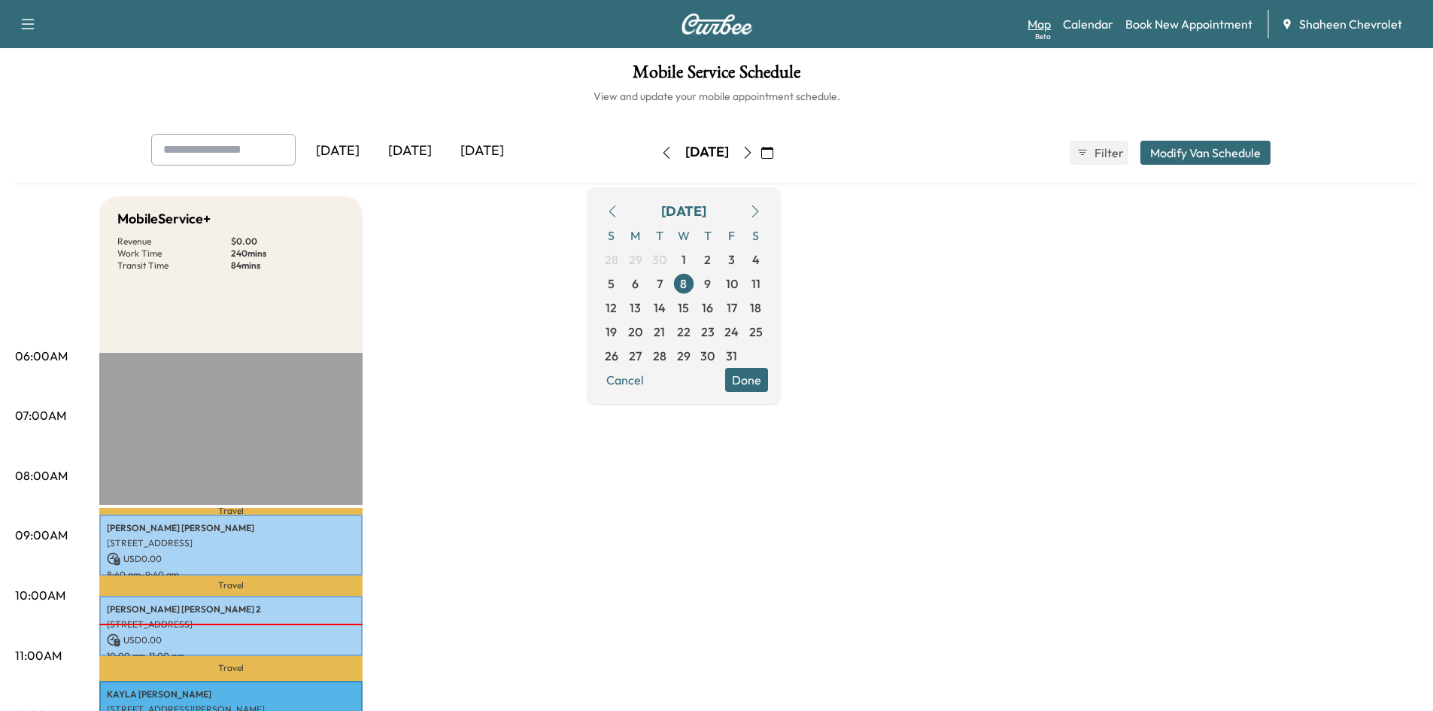
click at [1042, 24] on link "Map Beta" at bounding box center [1038, 24] width 23 height 18
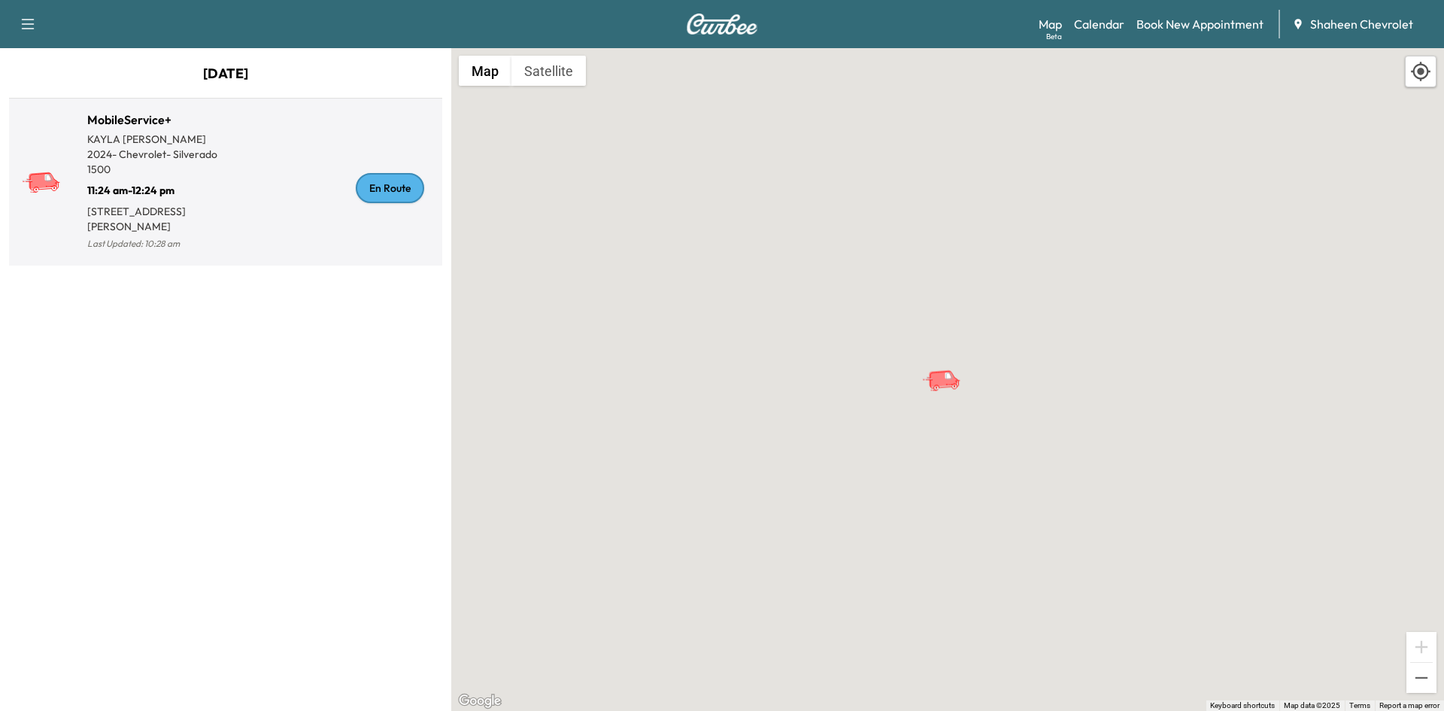
click at [300, 175] on div "En Route" at bounding box center [331, 188] width 211 height 131
